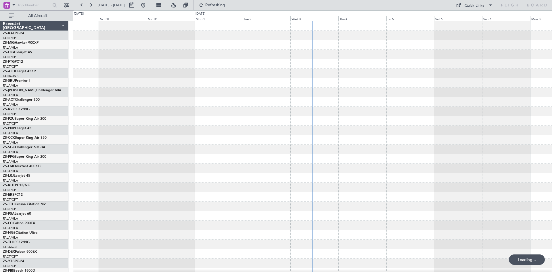
click at [14, 5] on span at bounding box center [13, 4] width 7 height 7
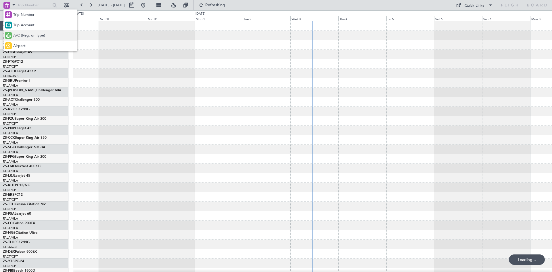
click at [21, 34] on span "A/C (Reg. or Type)" at bounding box center [29, 36] width 32 height 6
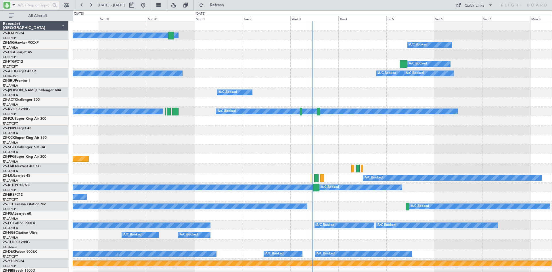
click at [26, 5] on input "text" at bounding box center [34, 5] width 33 height 9
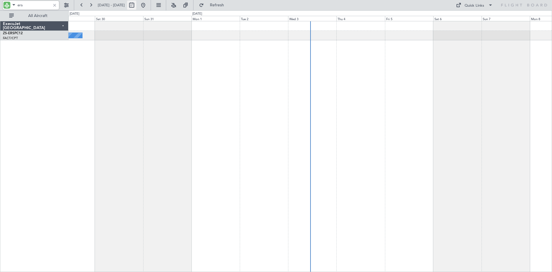
type input "ers"
click at [136, 4] on button at bounding box center [131, 5] width 9 height 9
select select "8"
select select "2025"
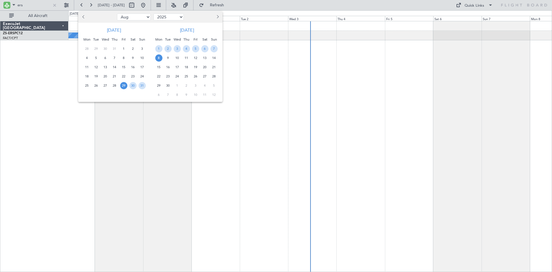
click at [219, 16] on button "Next month" at bounding box center [217, 16] width 6 height 9
click at [158, 65] on span "13" at bounding box center [158, 67] width 7 height 7
drag, startPoint x: 158, startPoint y: 66, endPoint x: 163, endPoint y: 72, distance: 8.1
click at [158, 66] on span "13" at bounding box center [158, 67] width 7 height 7
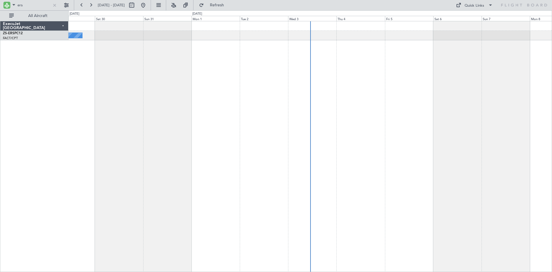
select select "10"
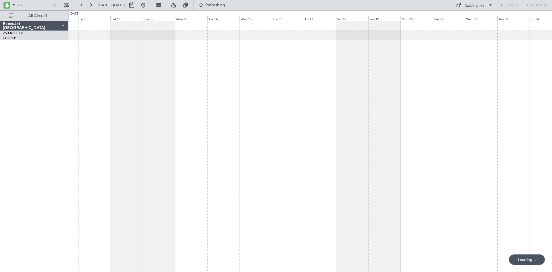
click at [193, 68] on div at bounding box center [310, 146] width 484 height 251
